Goal: Information Seeking & Learning: Learn about a topic

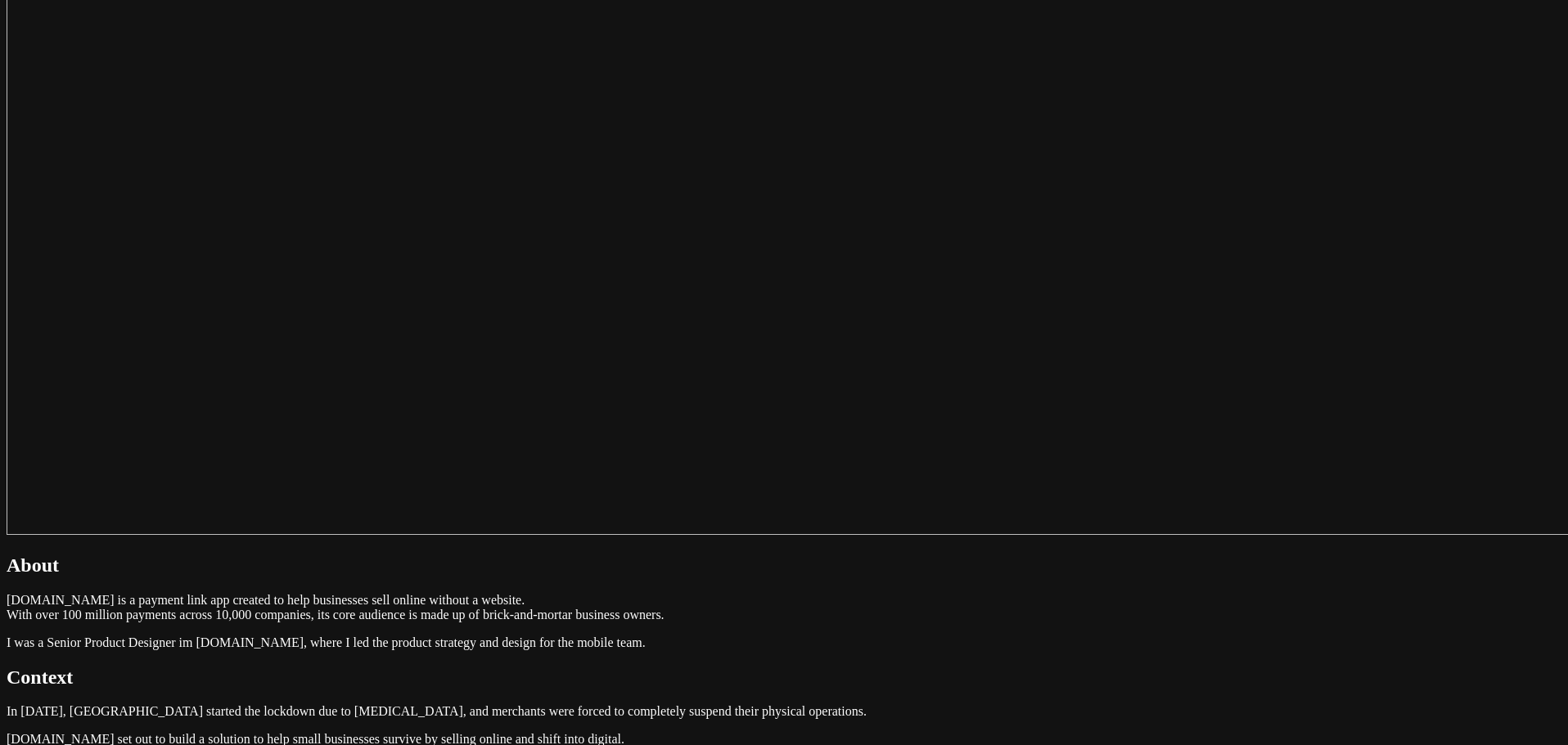
scroll to position [818, 0]
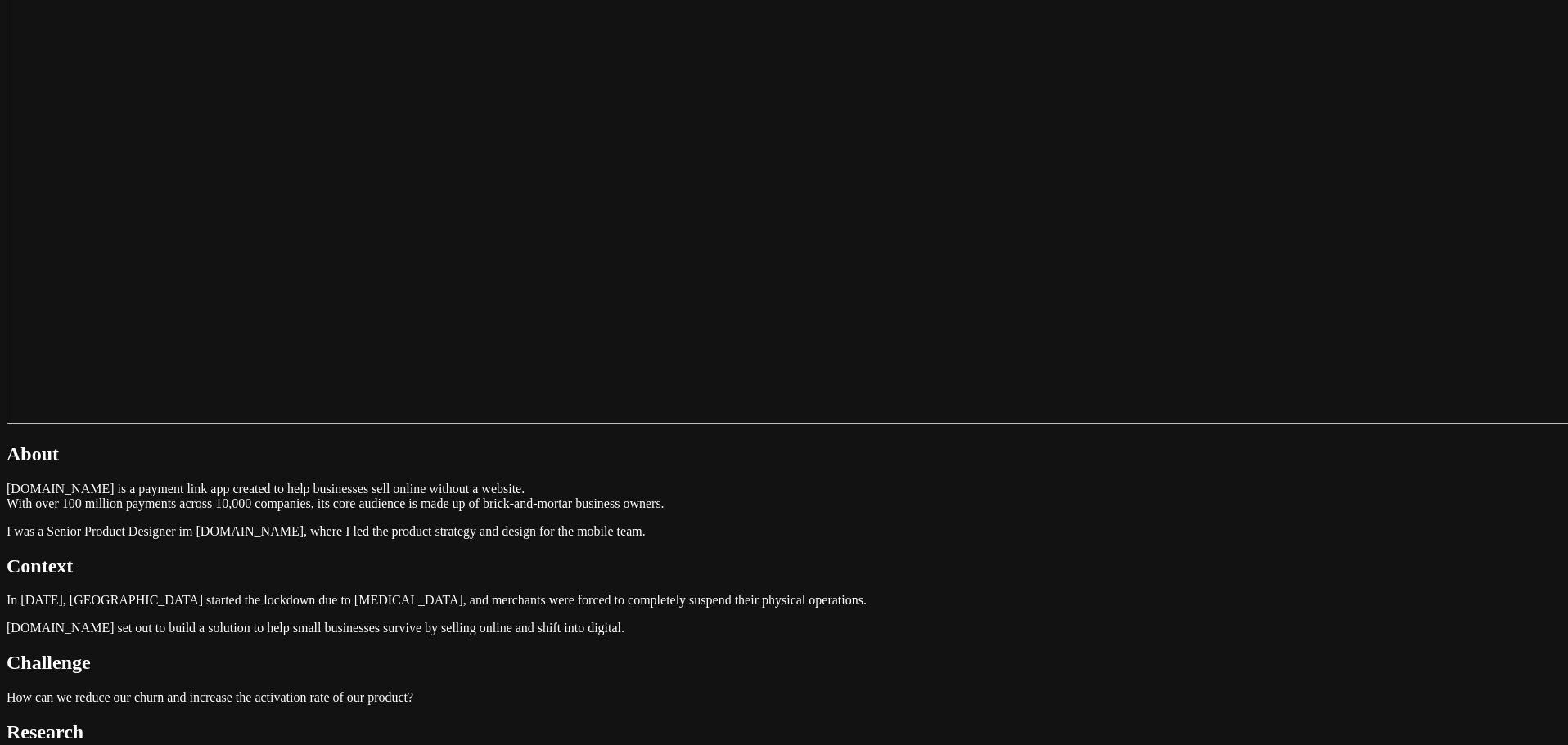
drag, startPoint x: 951, startPoint y: 205, endPoint x: 471, endPoint y: 190, distance: 480.2
click at [509, 722] on h2 "Research" at bounding box center [784, 733] width 1554 height 22
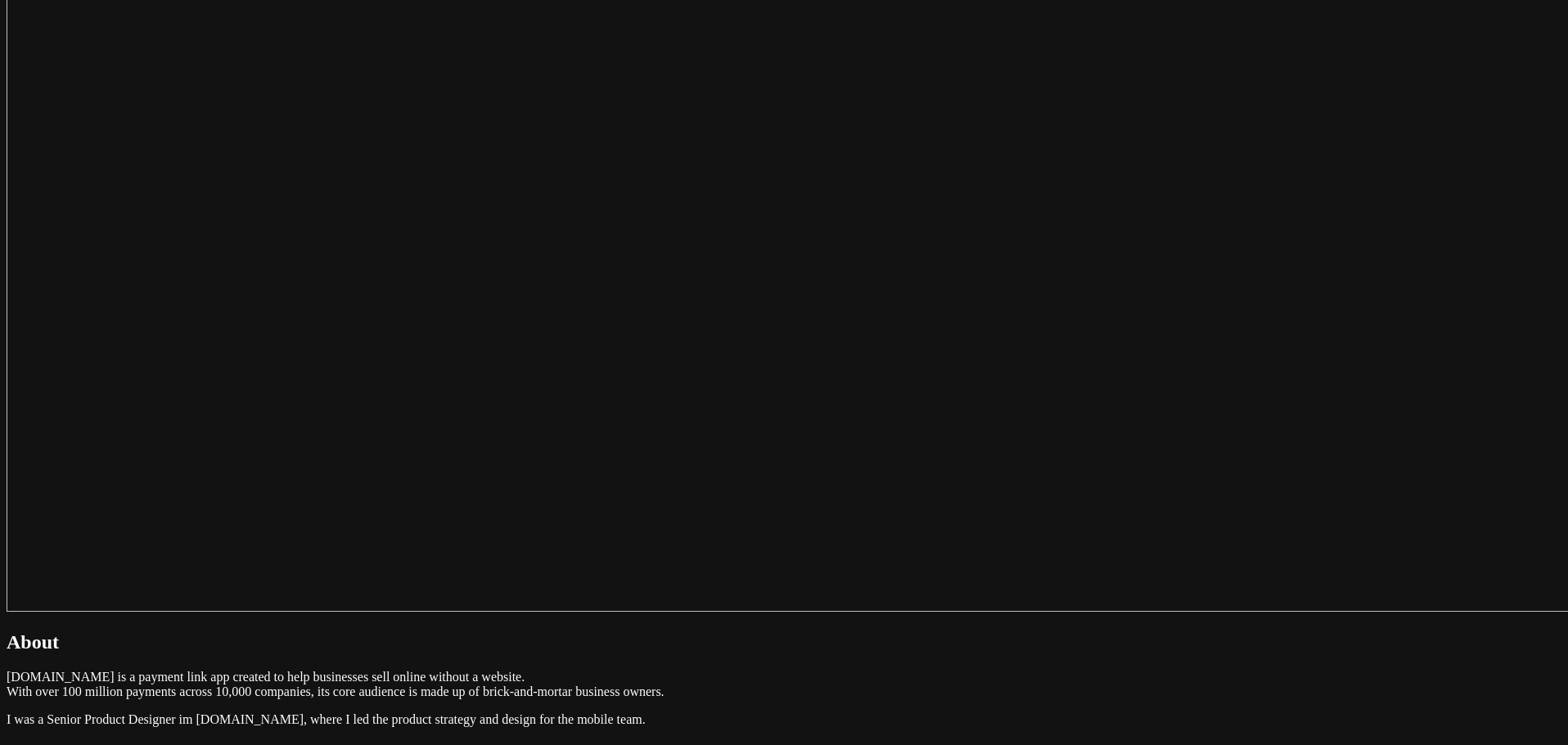
scroll to position [654, 0]
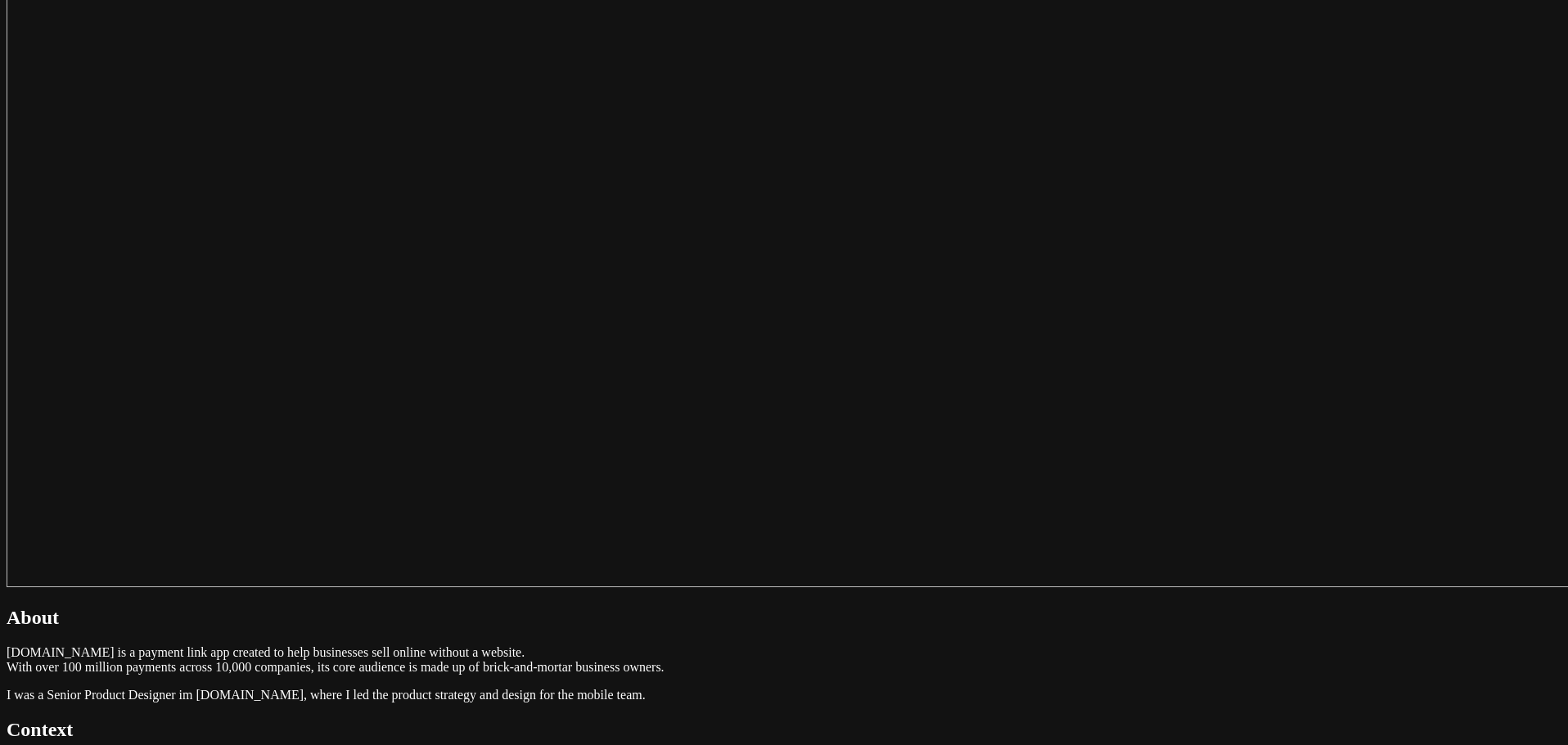
drag, startPoint x: 872, startPoint y: 371, endPoint x: 421, endPoint y: 374, distance: 451.0
drag, startPoint x: 951, startPoint y: 373, endPoint x: 477, endPoint y: 386, distance: 474.2
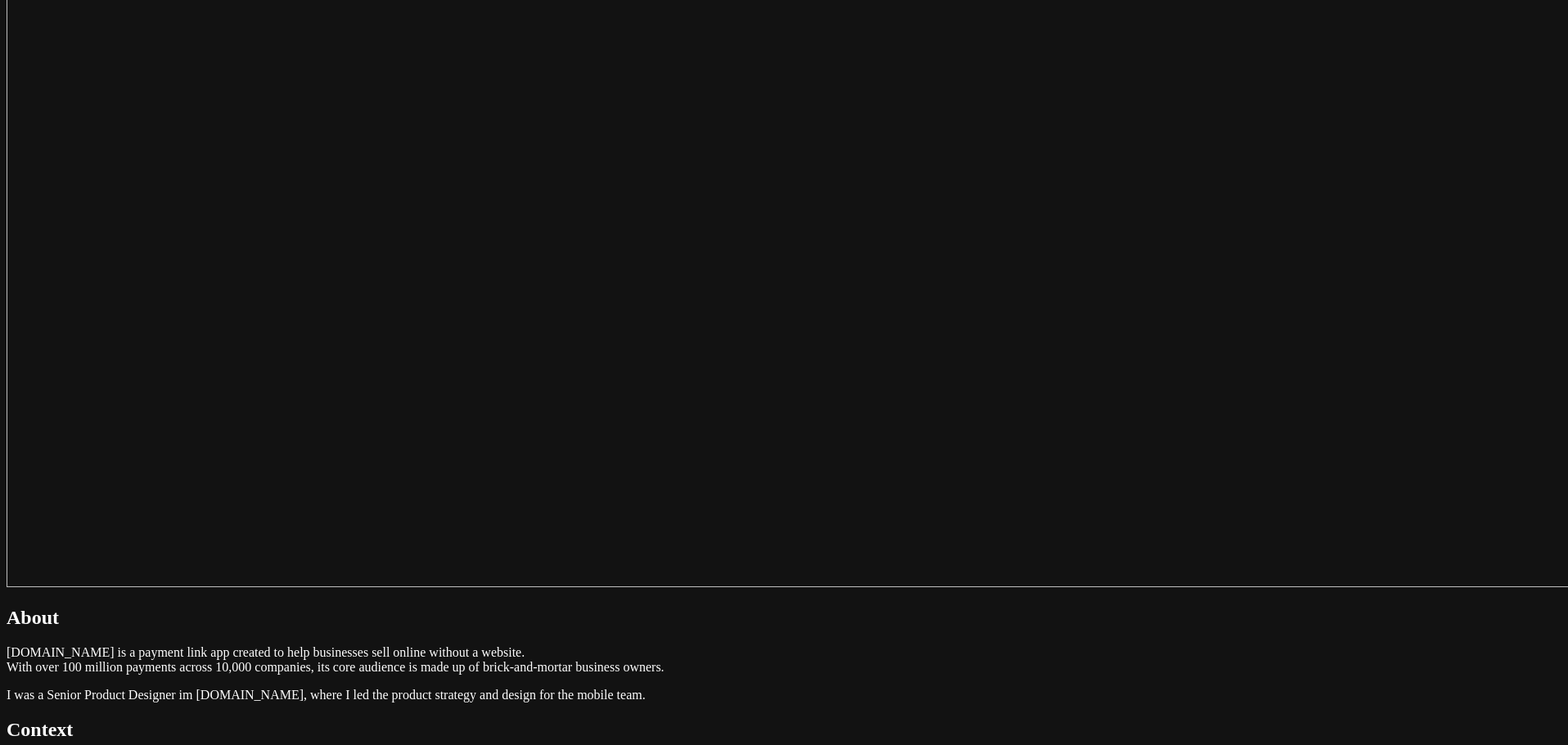
drag, startPoint x: 940, startPoint y: 368, endPoint x: 367, endPoint y: 331, distance: 574.2
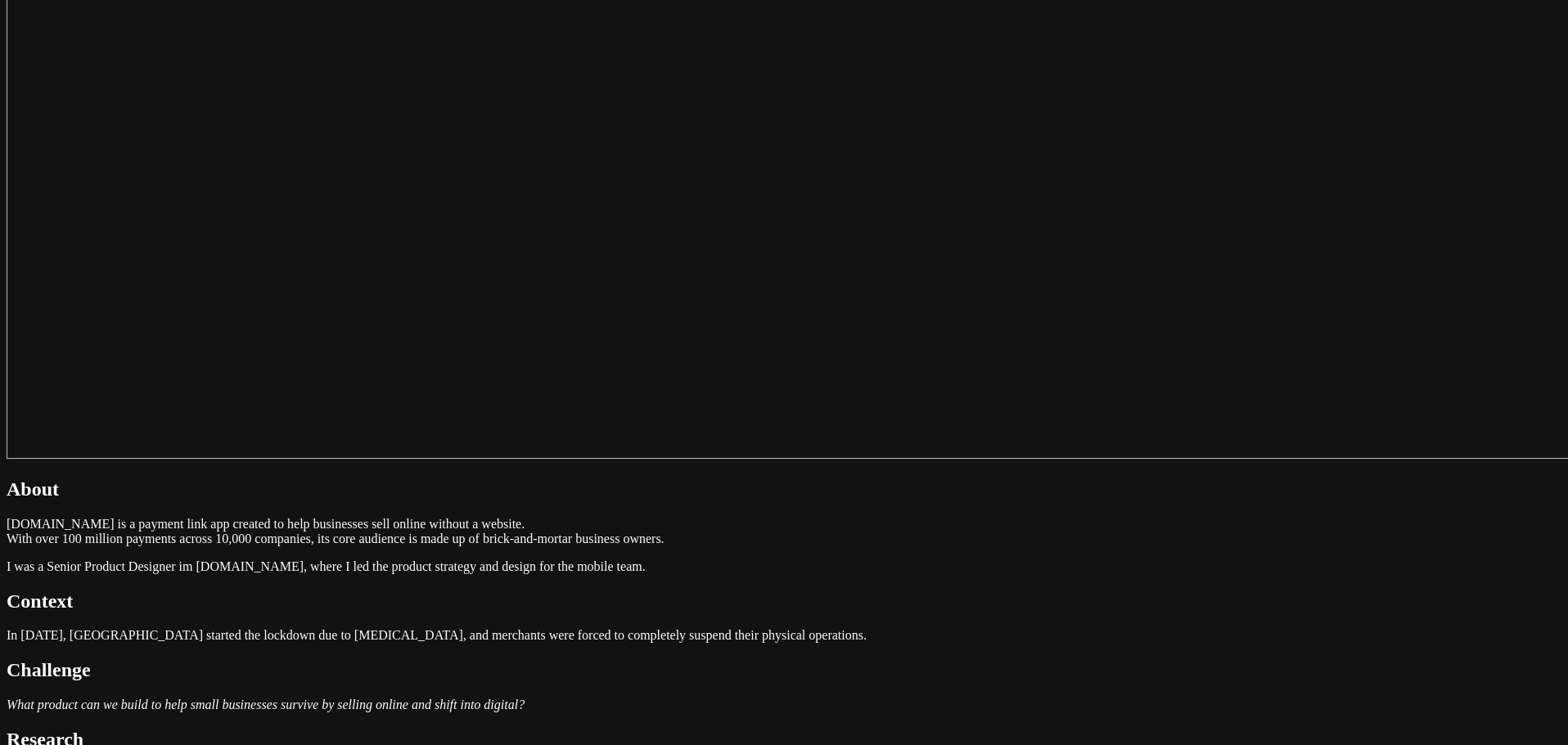
scroll to position [818, 0]
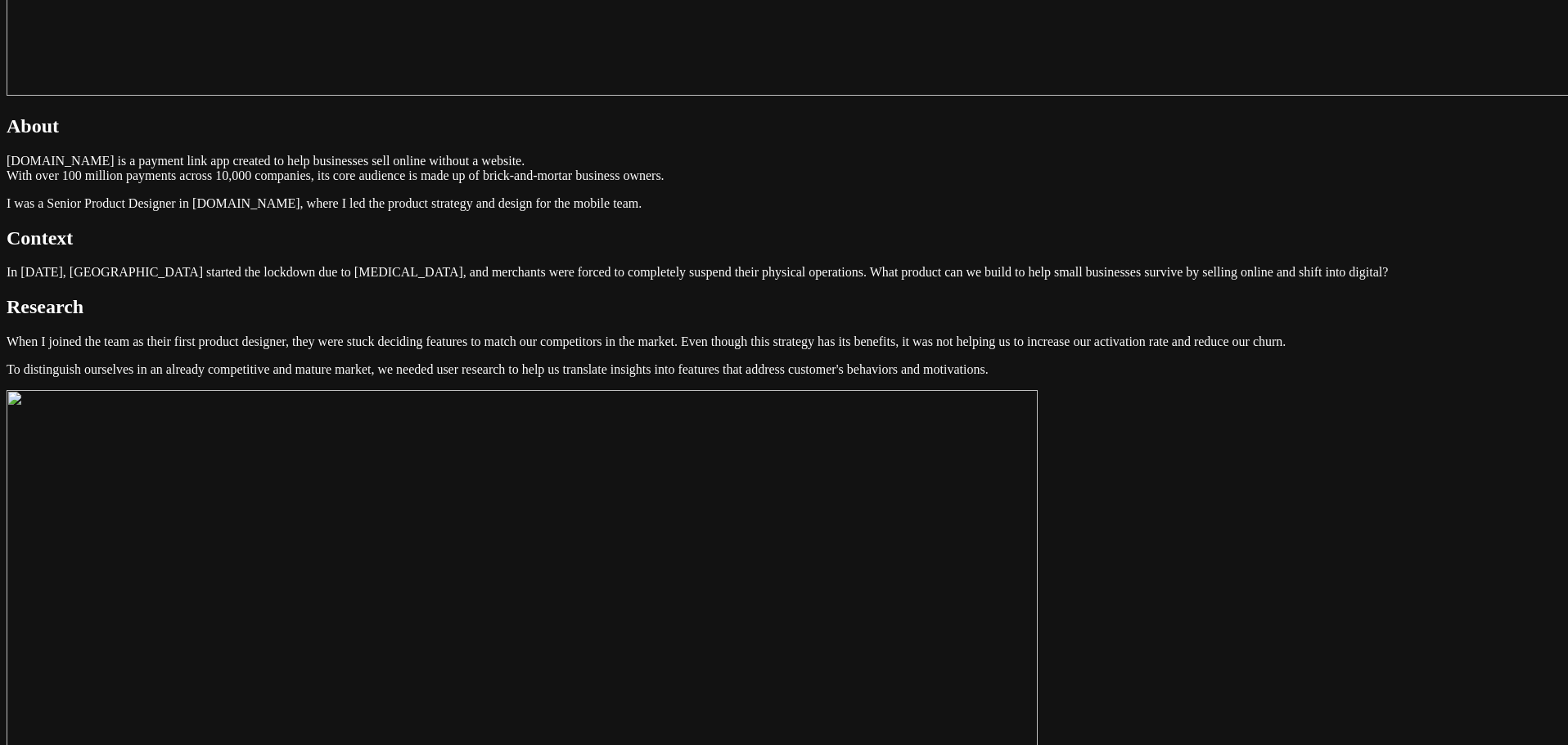
scroll to position [1146, 0]
click at [570, 391] on img at bounding box center [522, 711] width 1031 height 641
click at [837, 391] on img at bounding box center [522, 711] width 1031 height 641
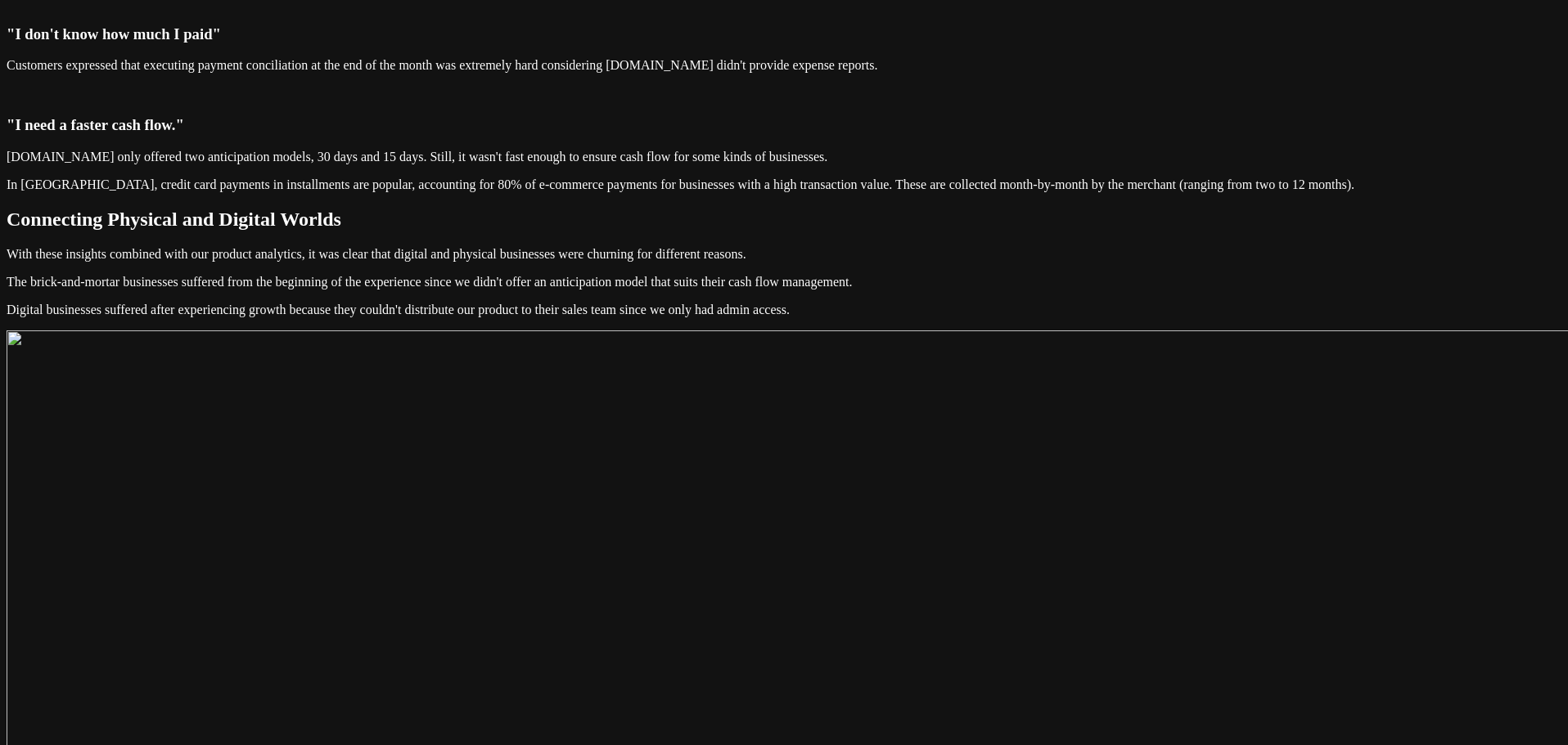
scroll to position [2454, 0]
click at [749, 300] on p "Digital businesses suffered after experiencing growth because they couldn't dis…" at bounding box center [784, 306] width 1554 height 15
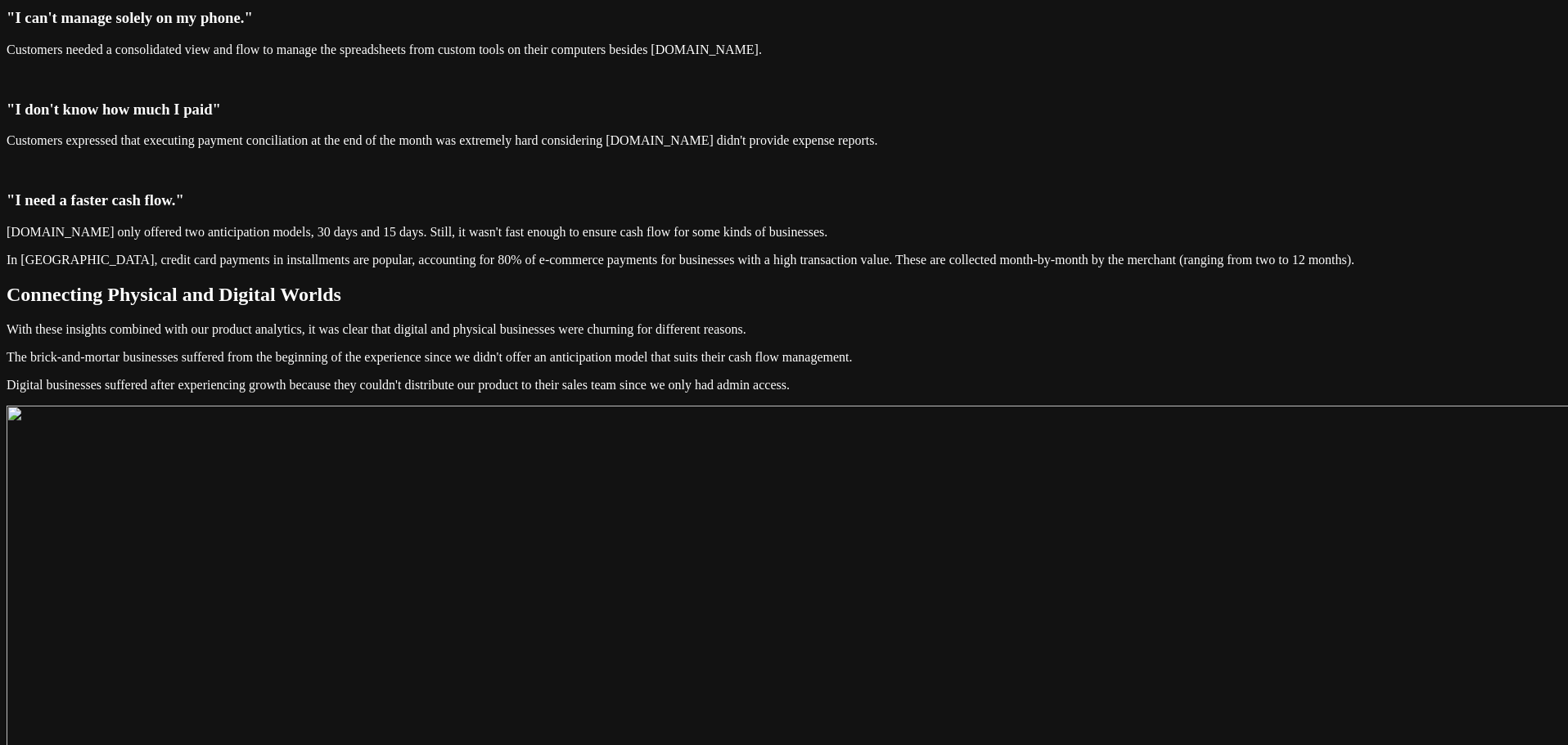
scroll to position [2372, 0]
click at [725, 353] on p "The brick-and-mortar businesses suffered from the beginning of the experience s…" at bounding box center [784, 360] width 1554 height 15
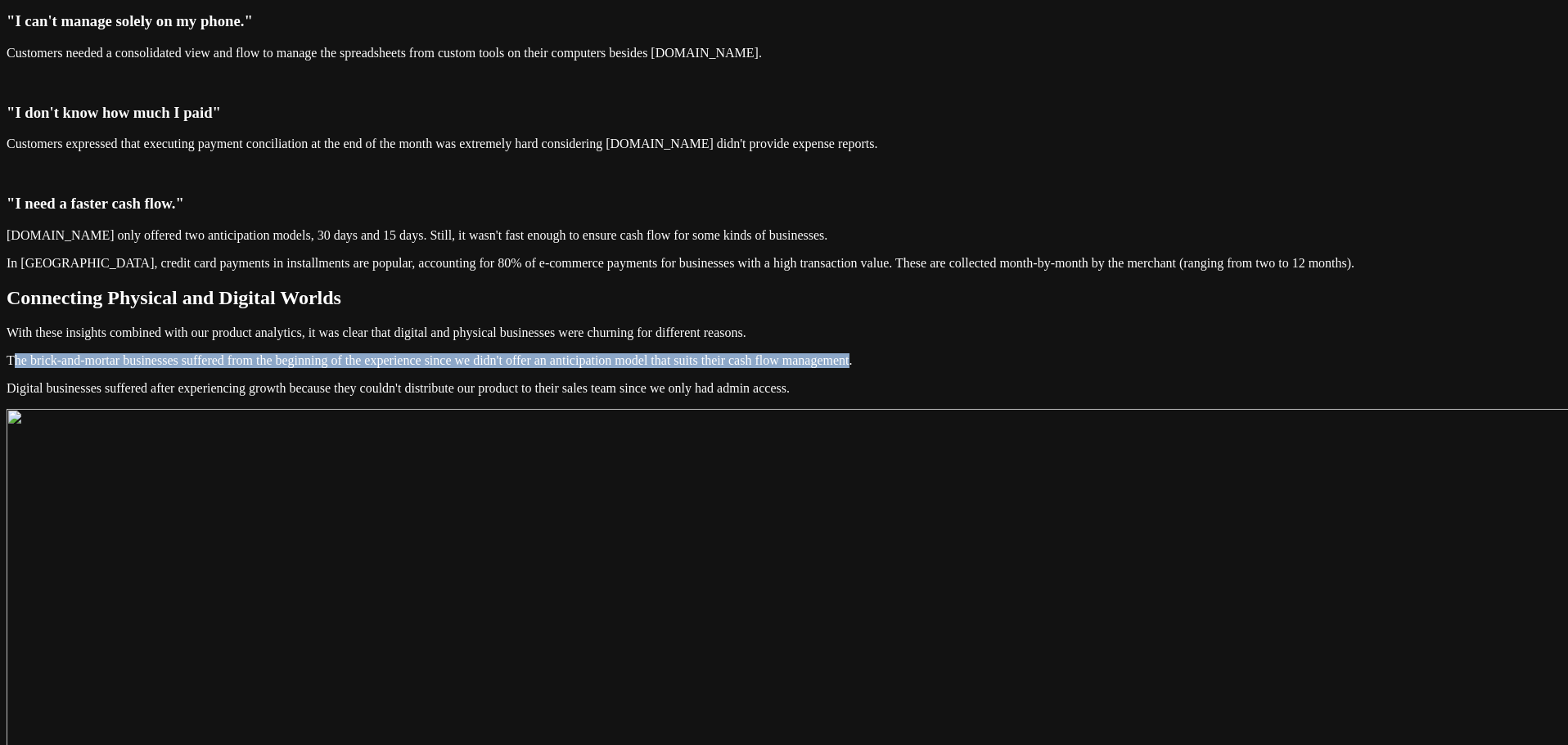
drag, startPoint x: 871, startPoint y: 224, endPoint x: 486, endPoint y: 195, distance: 386.1
click at [486, 195] on div "[DOMAIN_NAME] [DATE] About [DOMAIN_NAME] is a payment link app created to help …" at bounding box center [784, 291] width 1554 height 5294
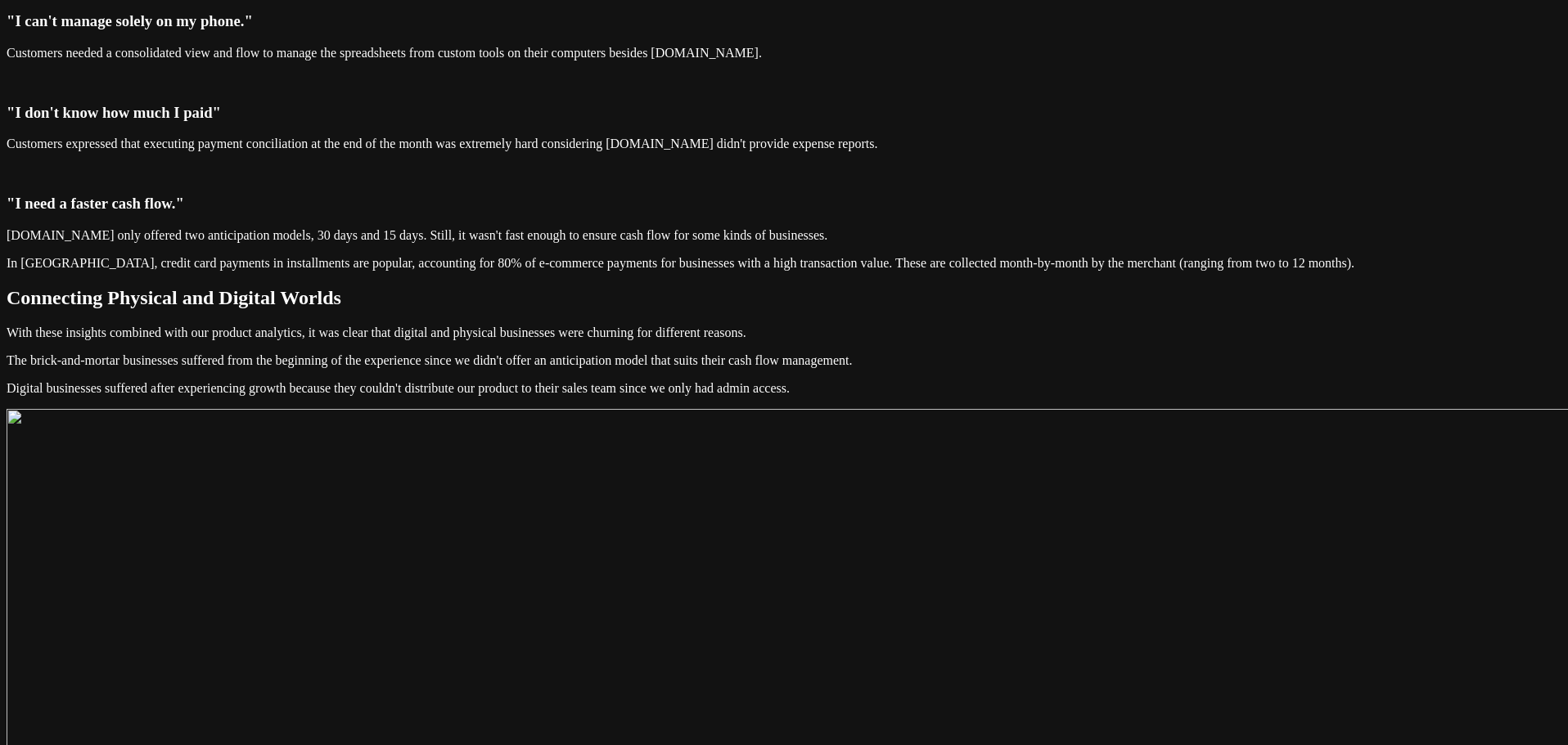
click at [934, 353] on p "The brick-and-mortar businesses suffered from the beginning of the experience s…" at bounding box center [784, 360] width 1554 height 15
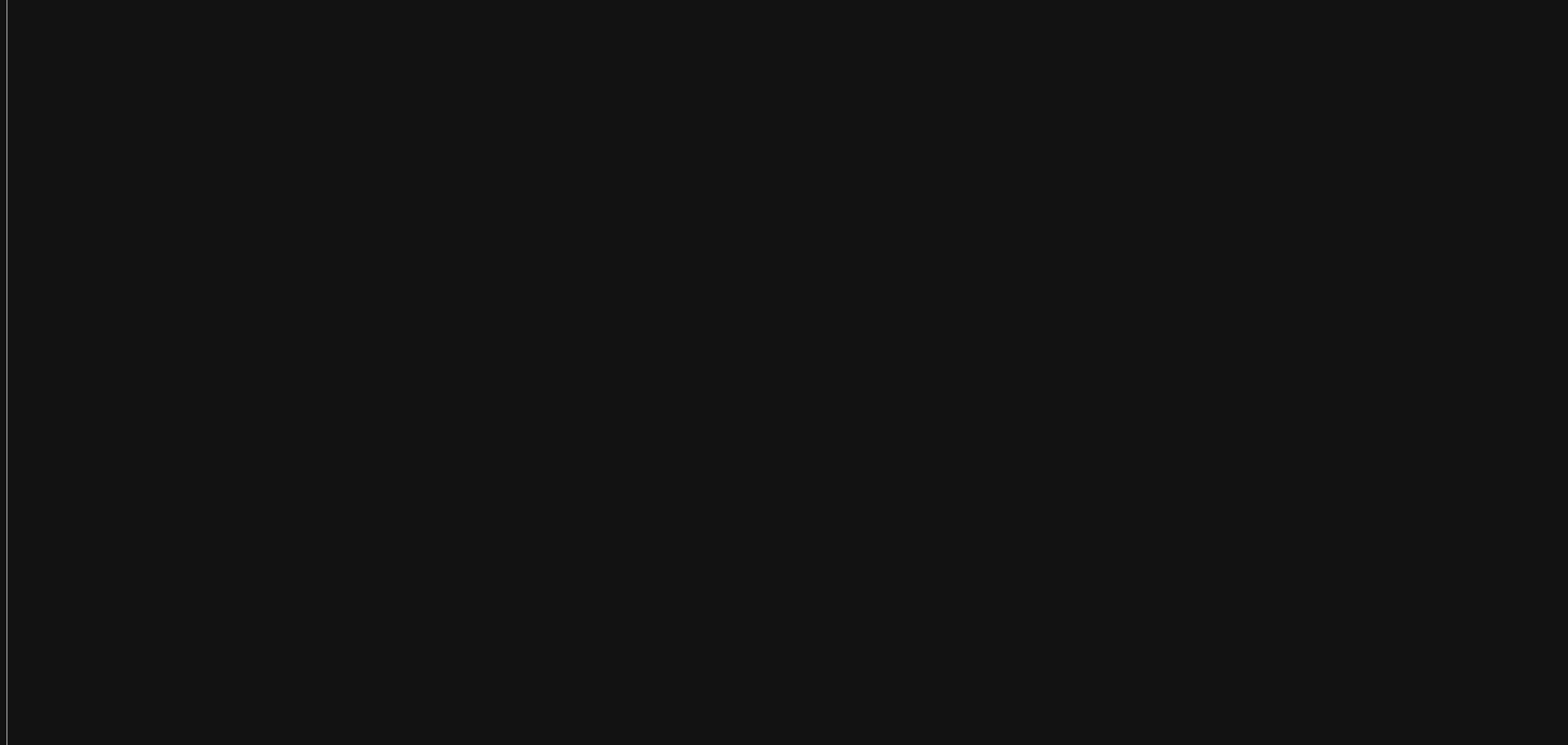
scroll to position [2945, 0]
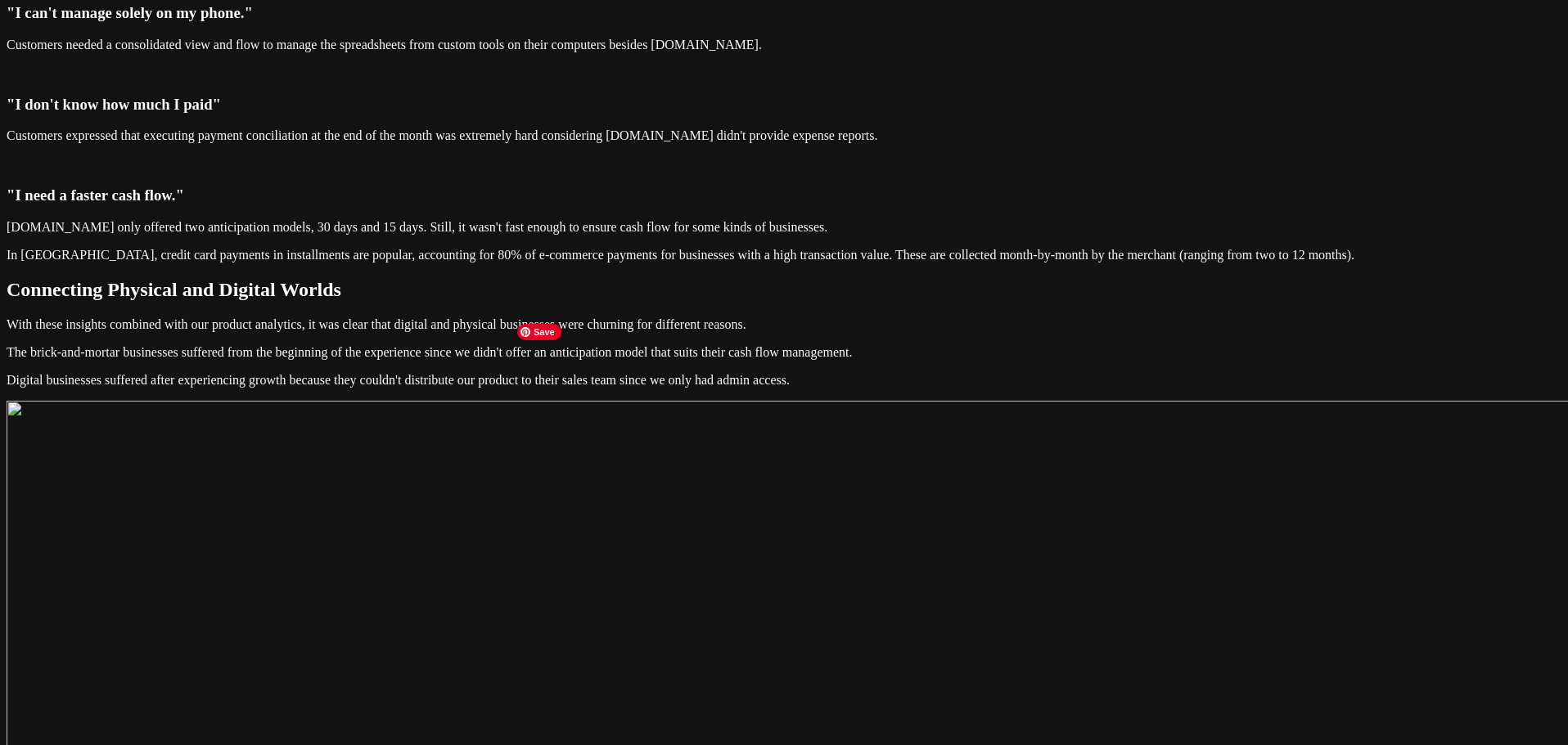
scroll to position [2384, 0]
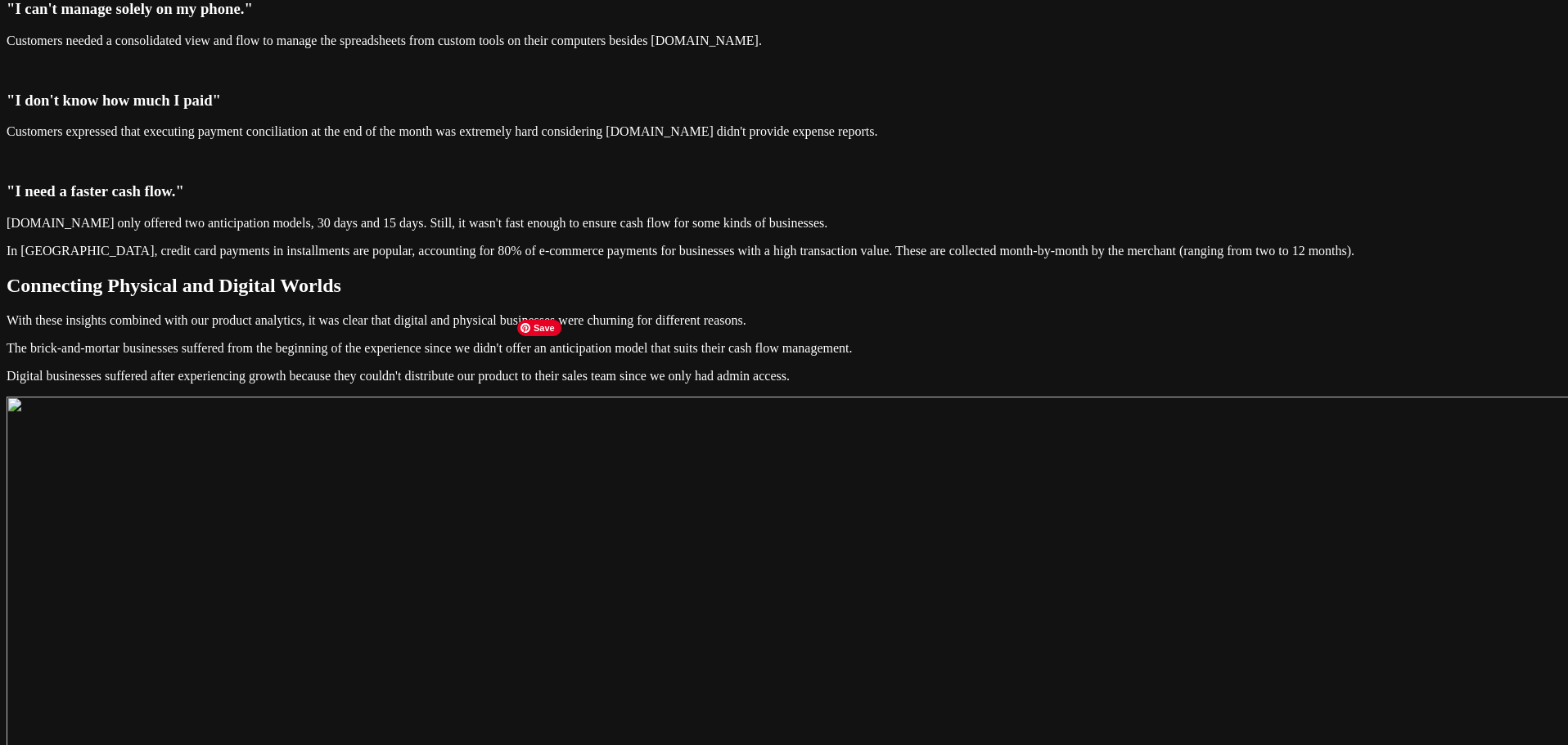
click at [1104, 388] on main "[DOMAIN_NAME] [DATE] About [DOMAIN_NAME] is a payment link app created to help …" at bounding box center [784, 279] width 1554 height 5294
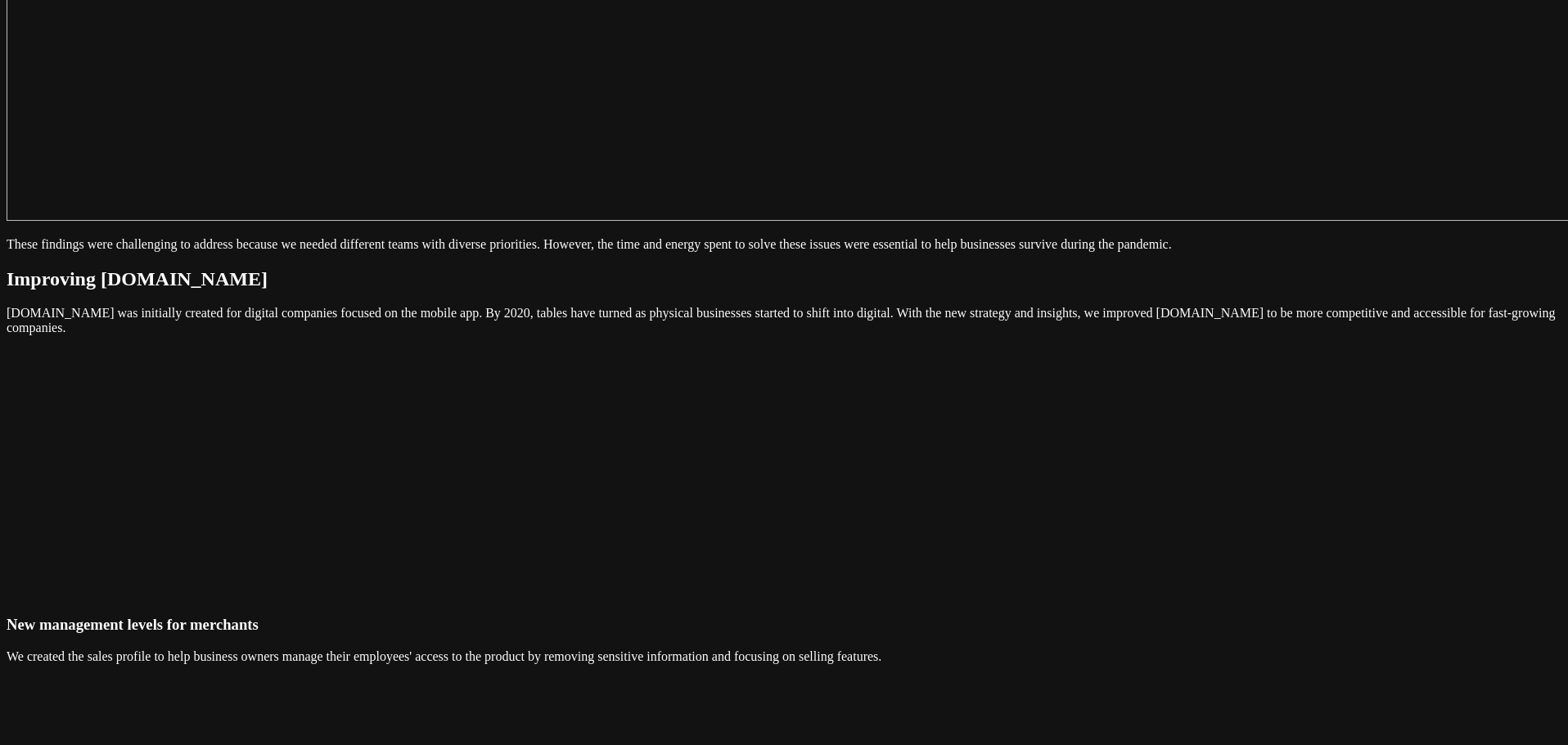
scroll to position [3775, 0]
